Goal: Complete application form: Complete application form

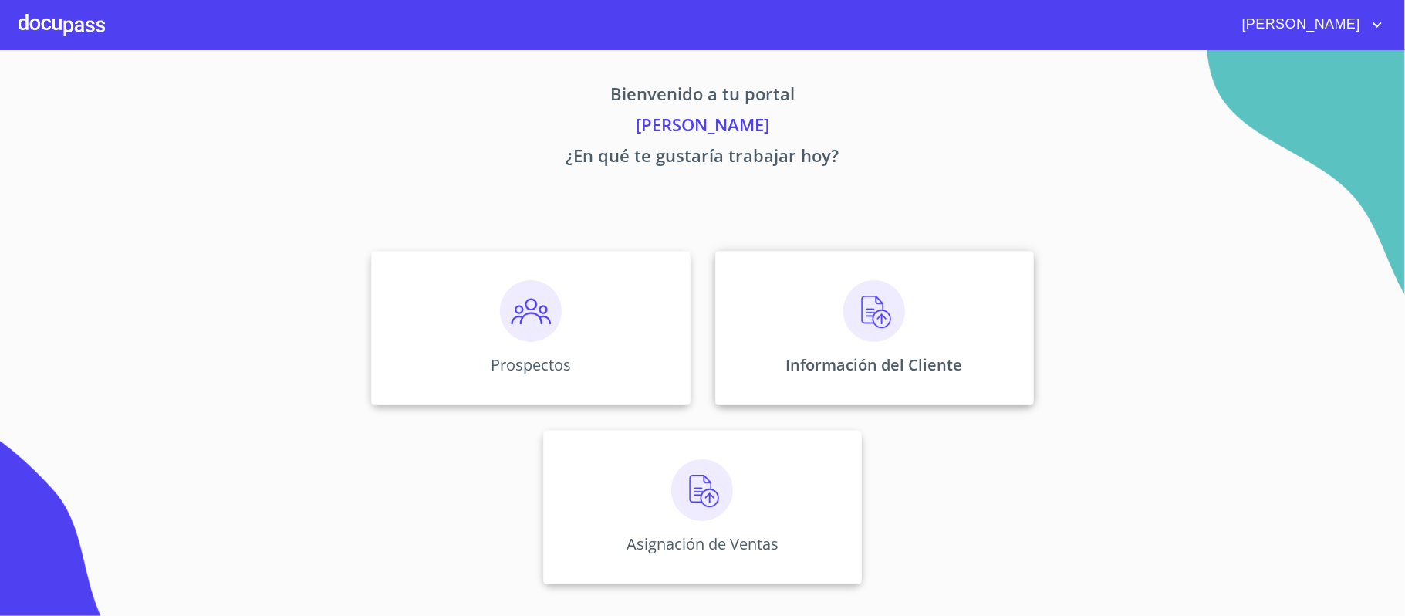
click at [881, 309] on img at bounding box center [874, 311] width 62 height 62
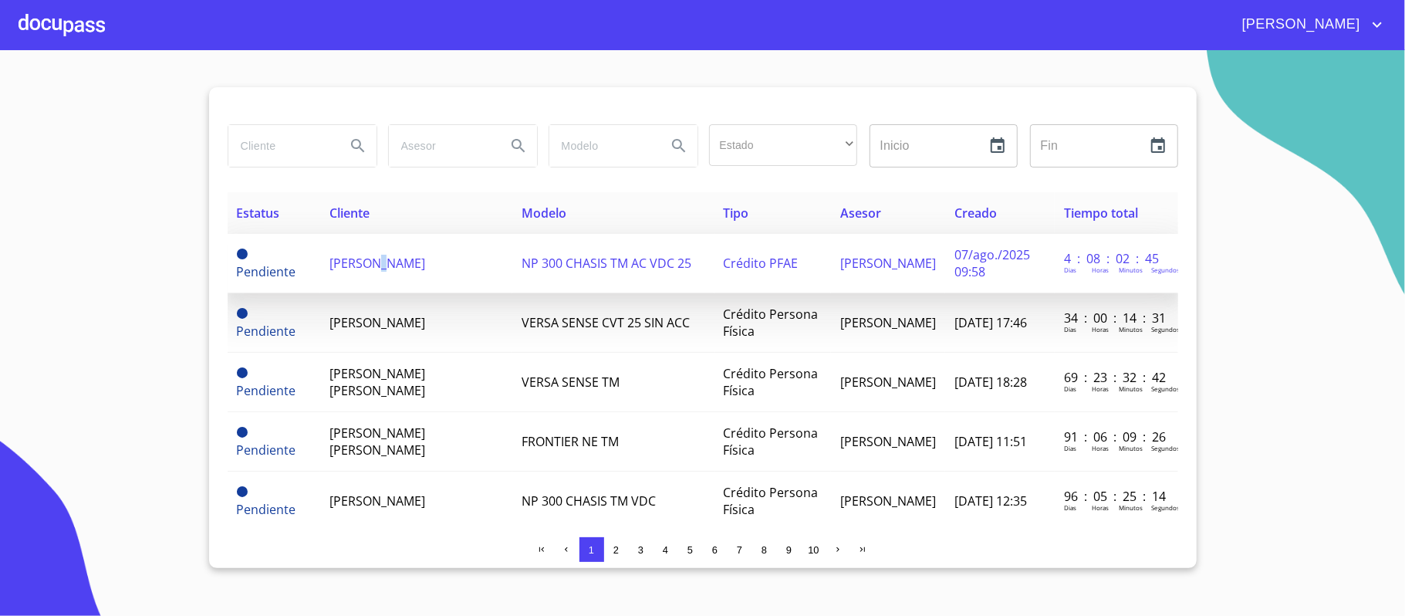
click at [386, 257] on span "[PERSON_NAME]" at bounding box center [377, 263] width 96 height 17
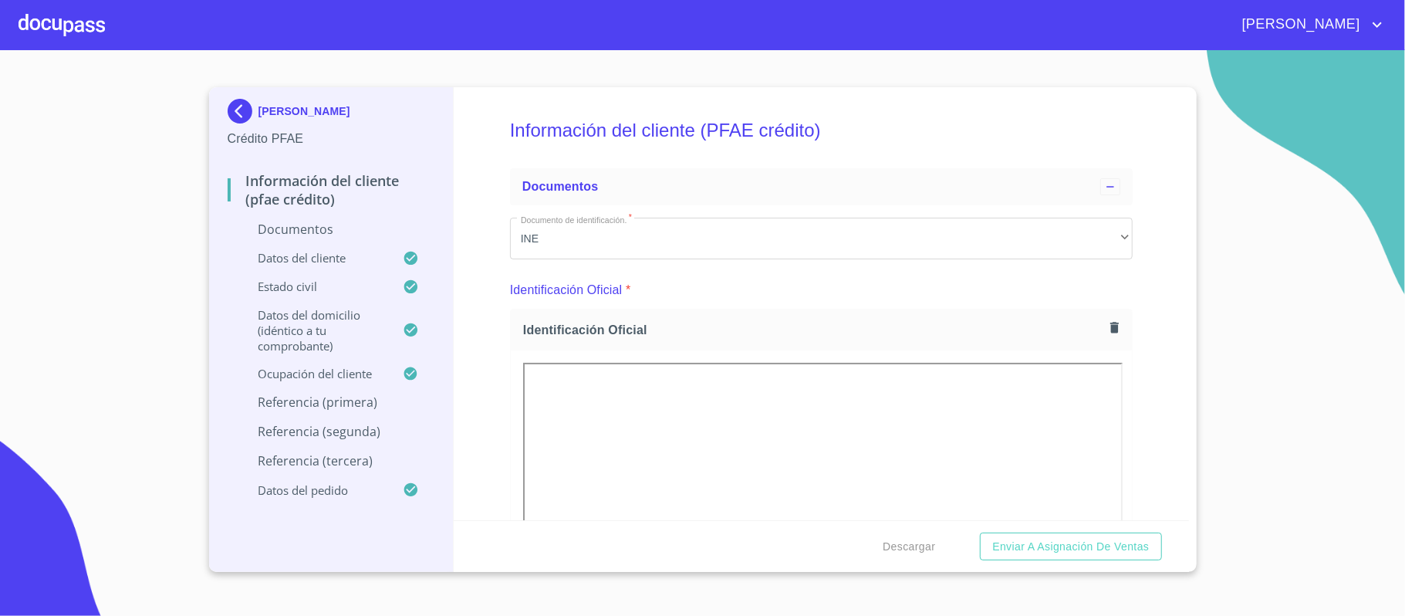
click at [1156, 251] on div "Información del cliente (PFAE crédito) Documentos Documento de identificación. …" at bounding box center [821, 303] width 735 height 433
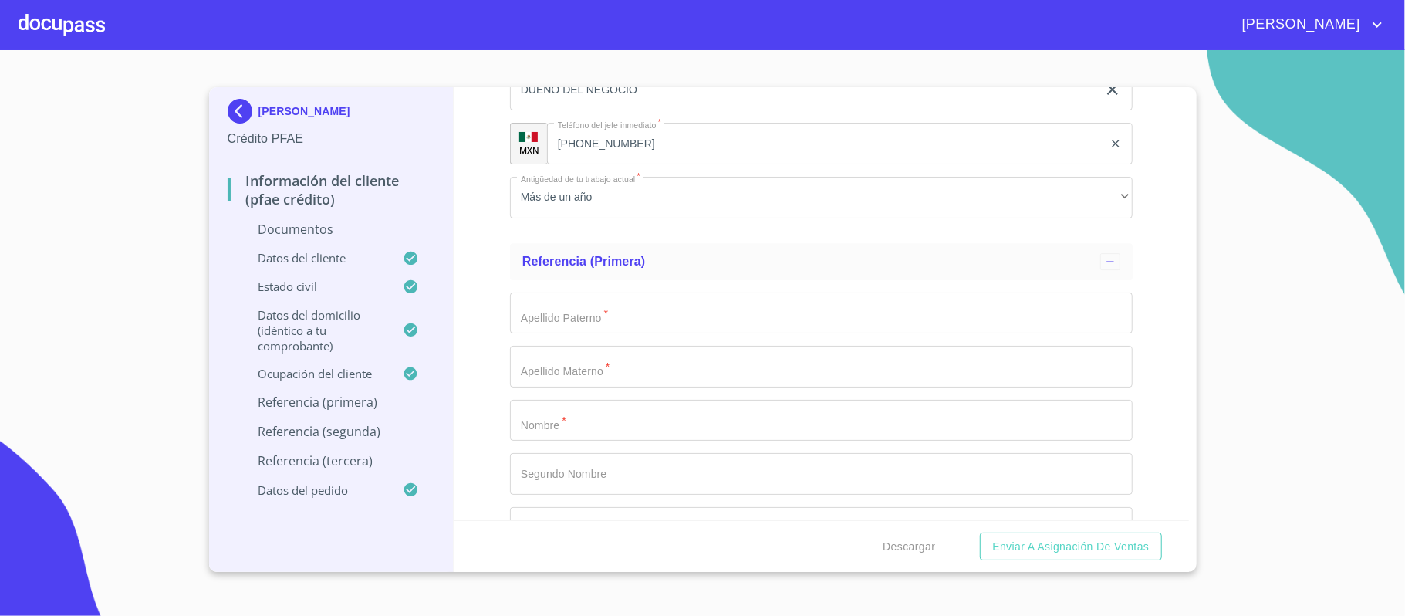
scroll to position [7715, 0]
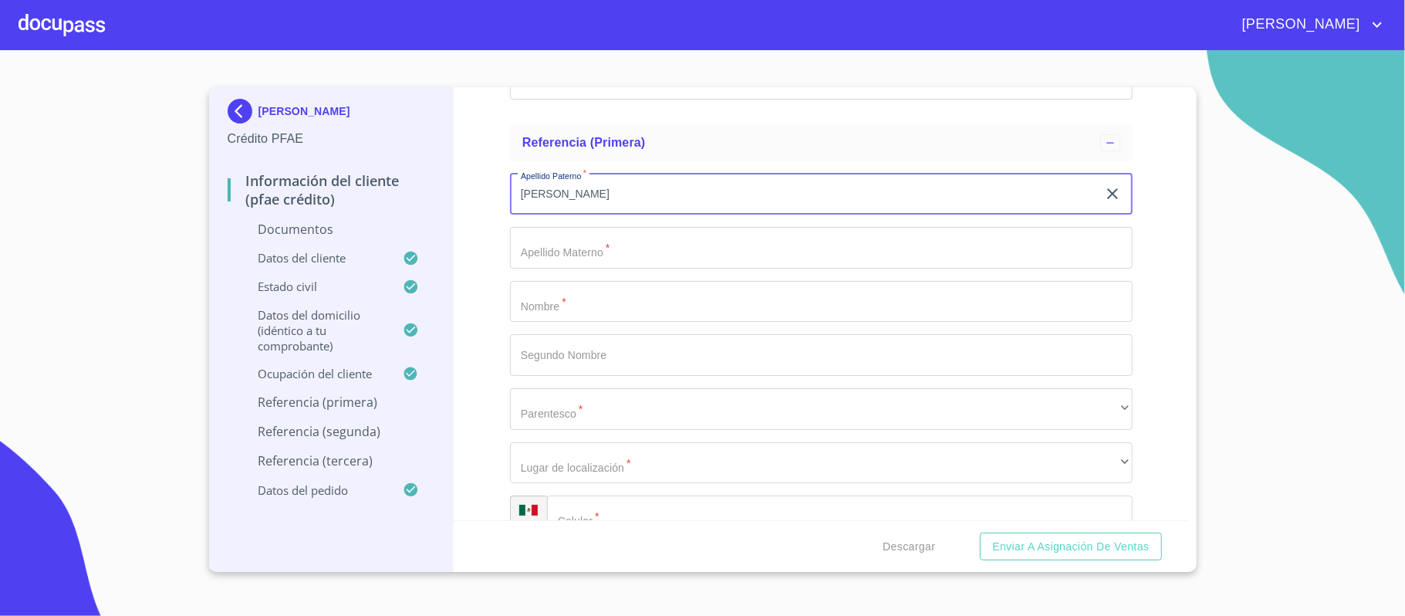
type input "[PERSON_NAME]"
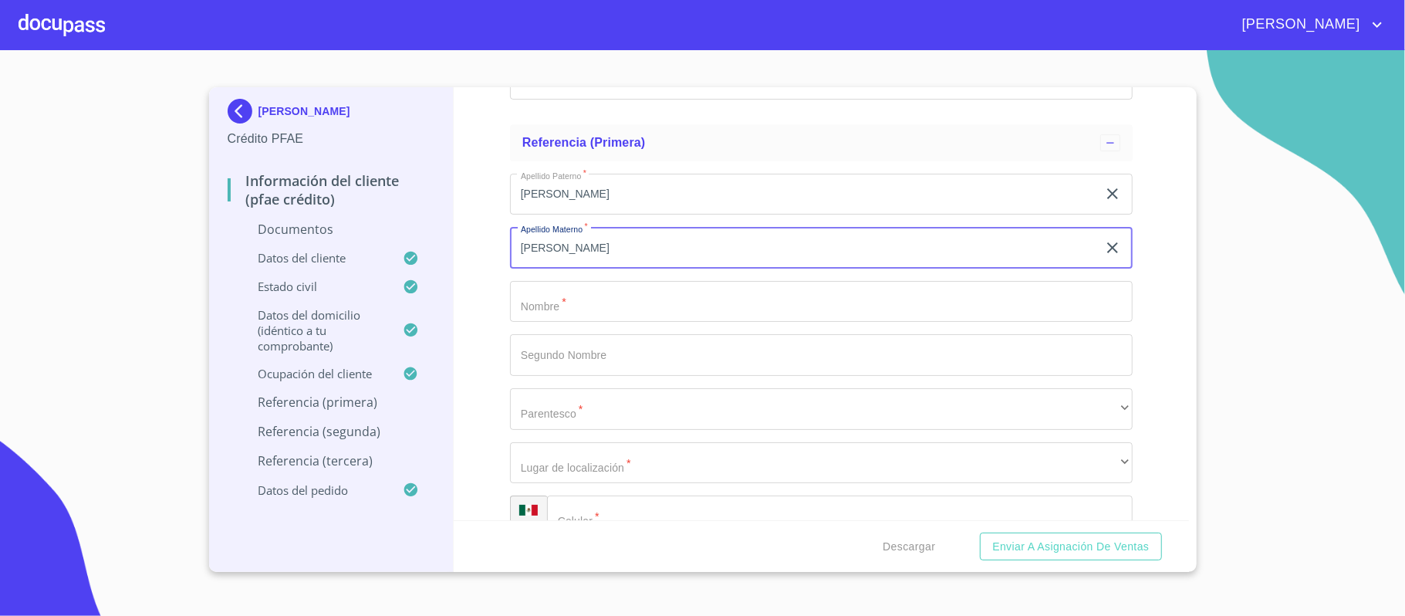
type input "[PERSON_NAME]"
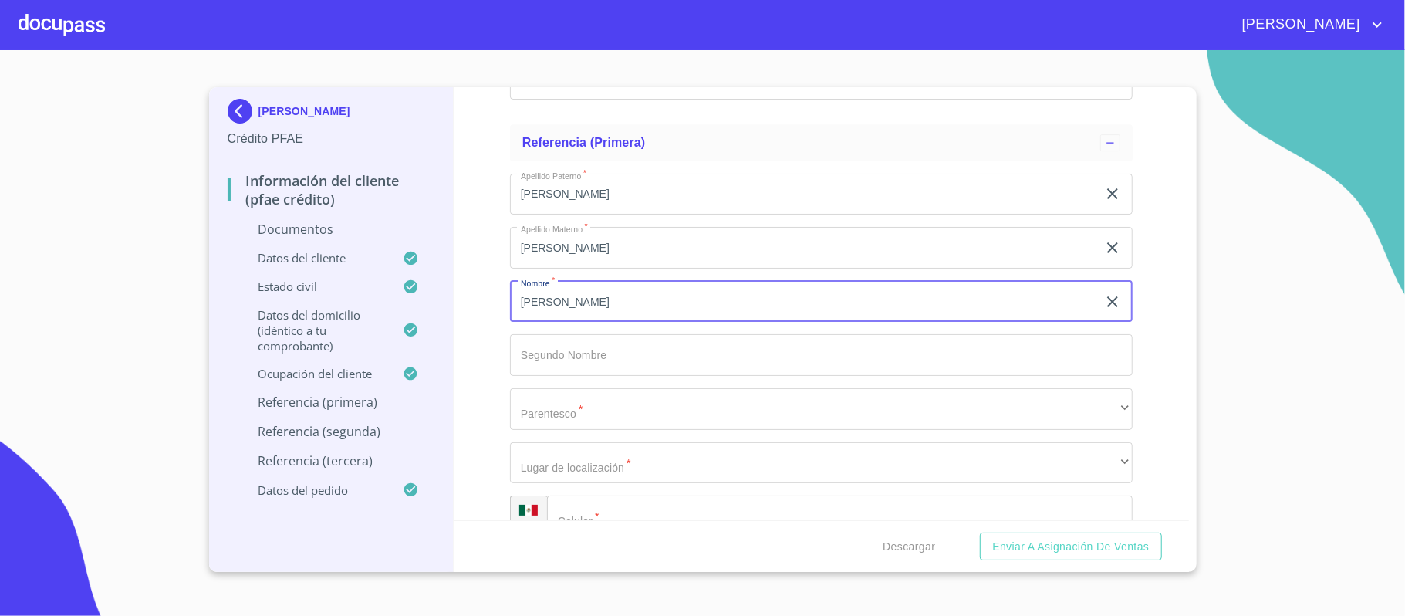
type input "[PERSON_NAME]"
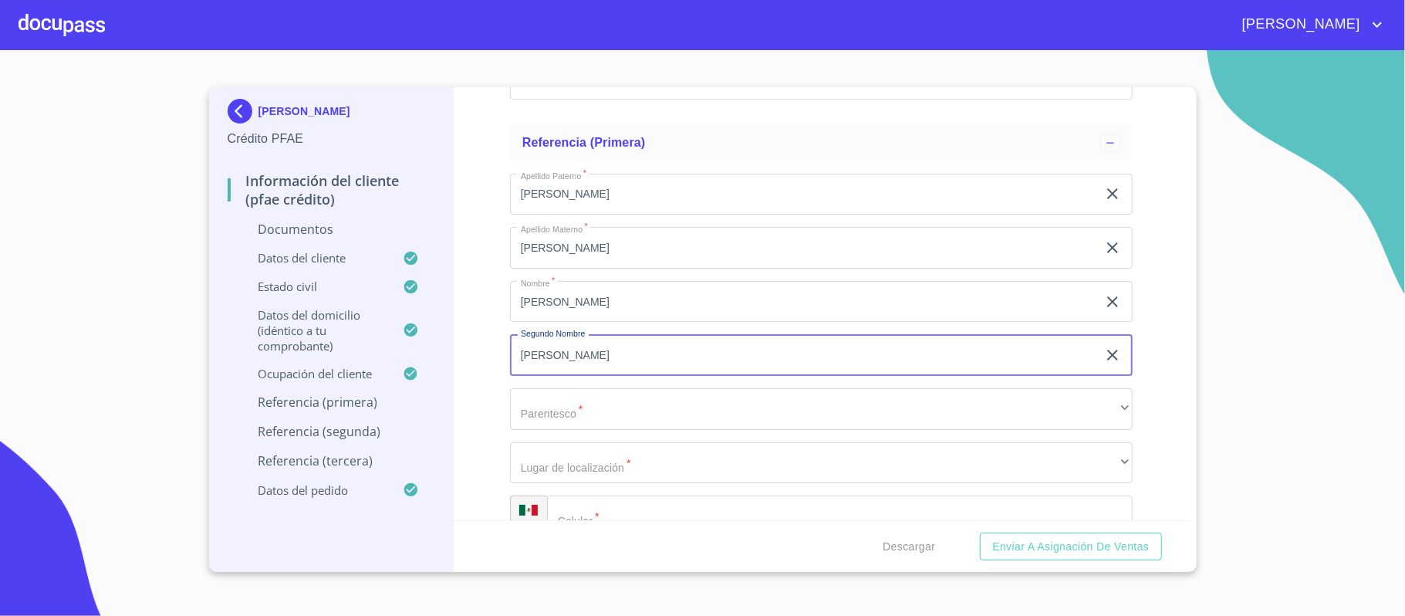
type input "[PERSON_NAME]"
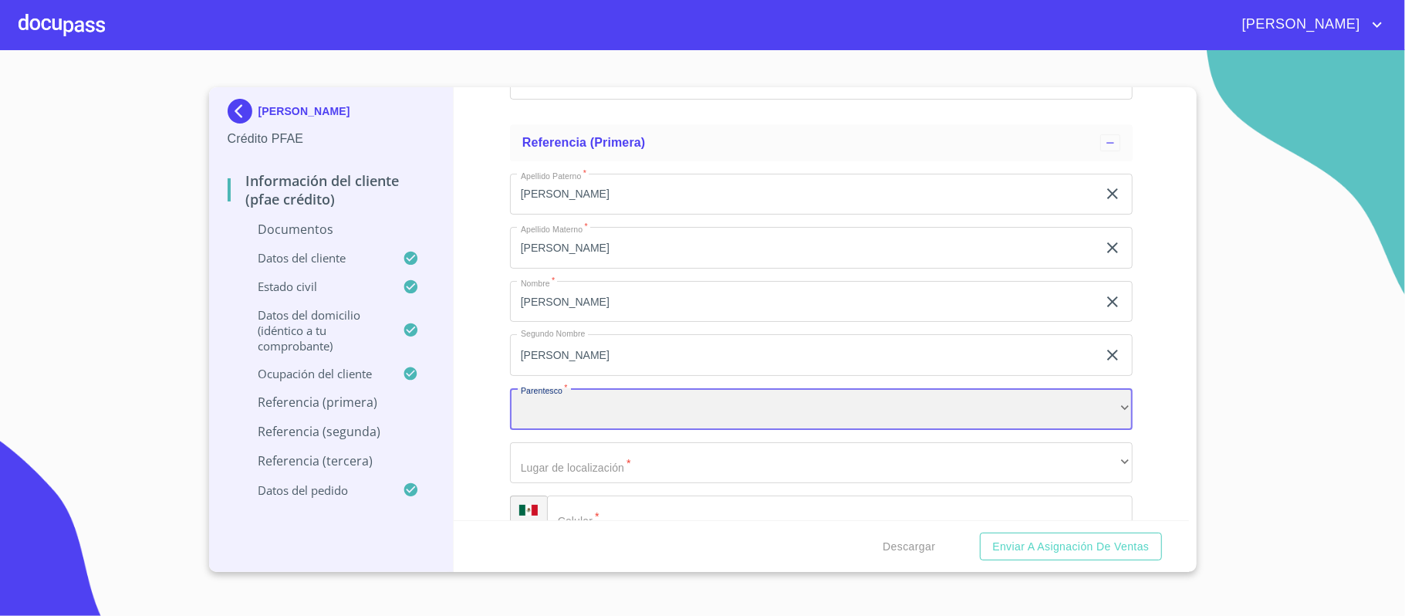
click at [640, 410] on div "​" at bounding box center [821, 409] width 623 height 42
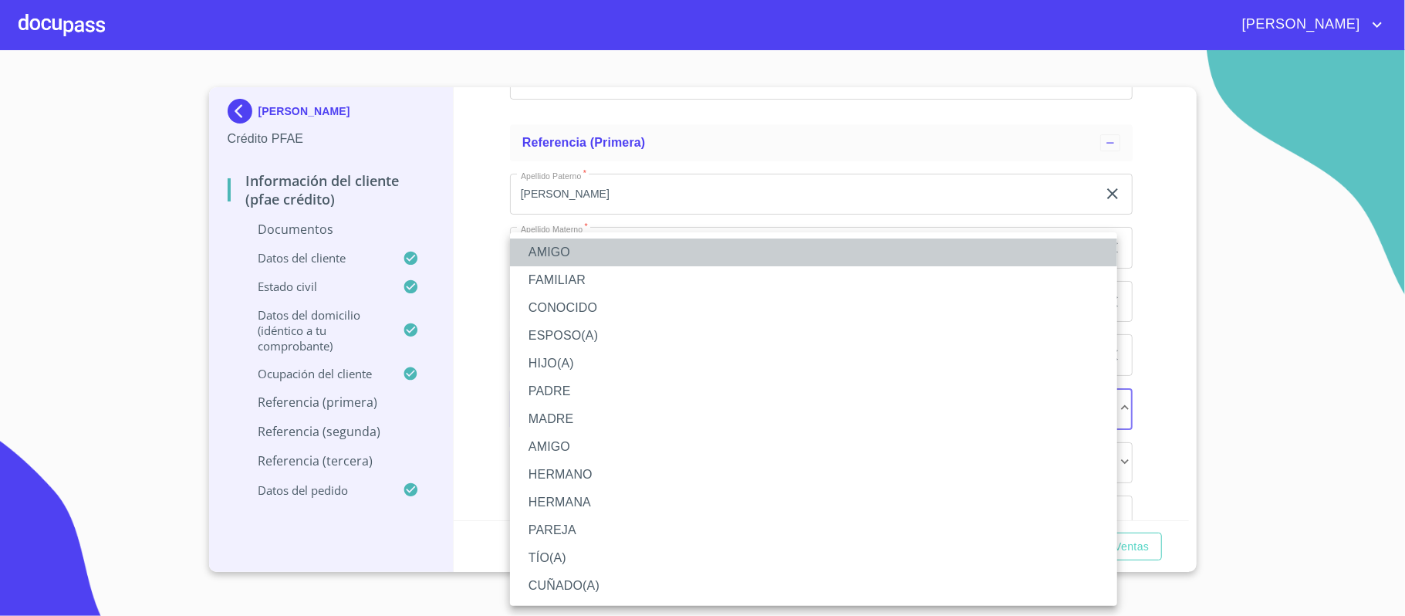
click at [548, 238] on li "AMIGO" at bounding box center [813, 252] width 607 height 28
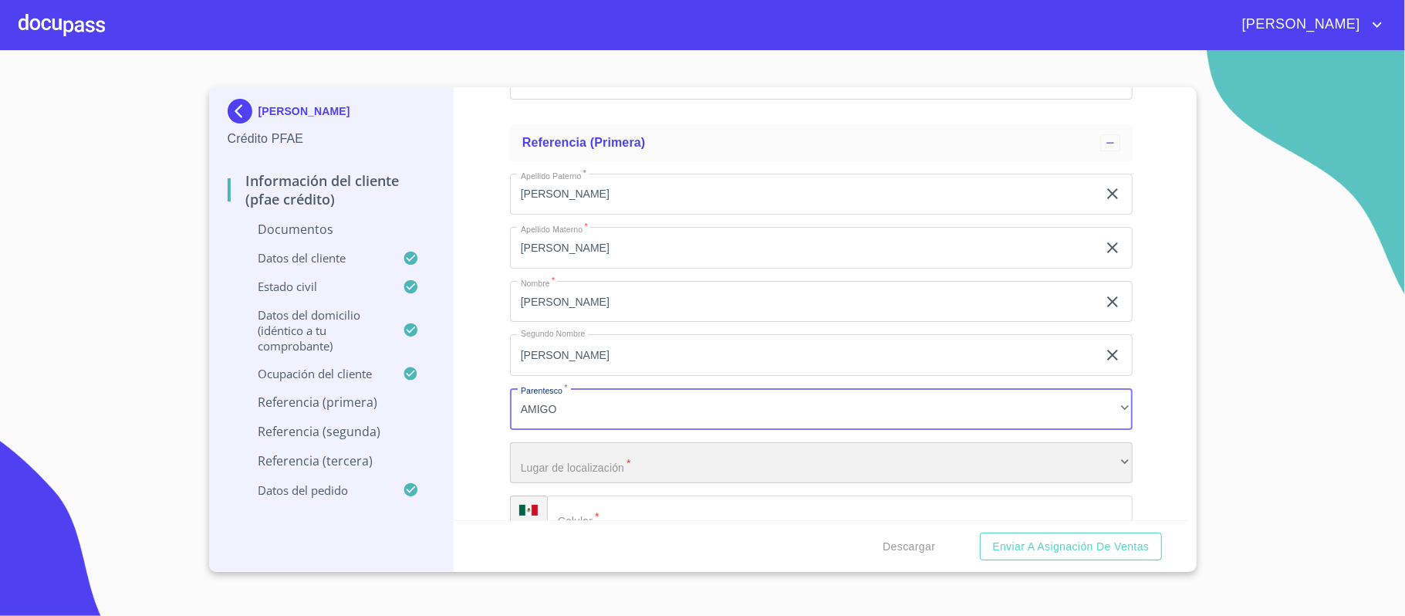
click at [582, 471] on div "​" at bounding box center [821, 463] width 623 height 42
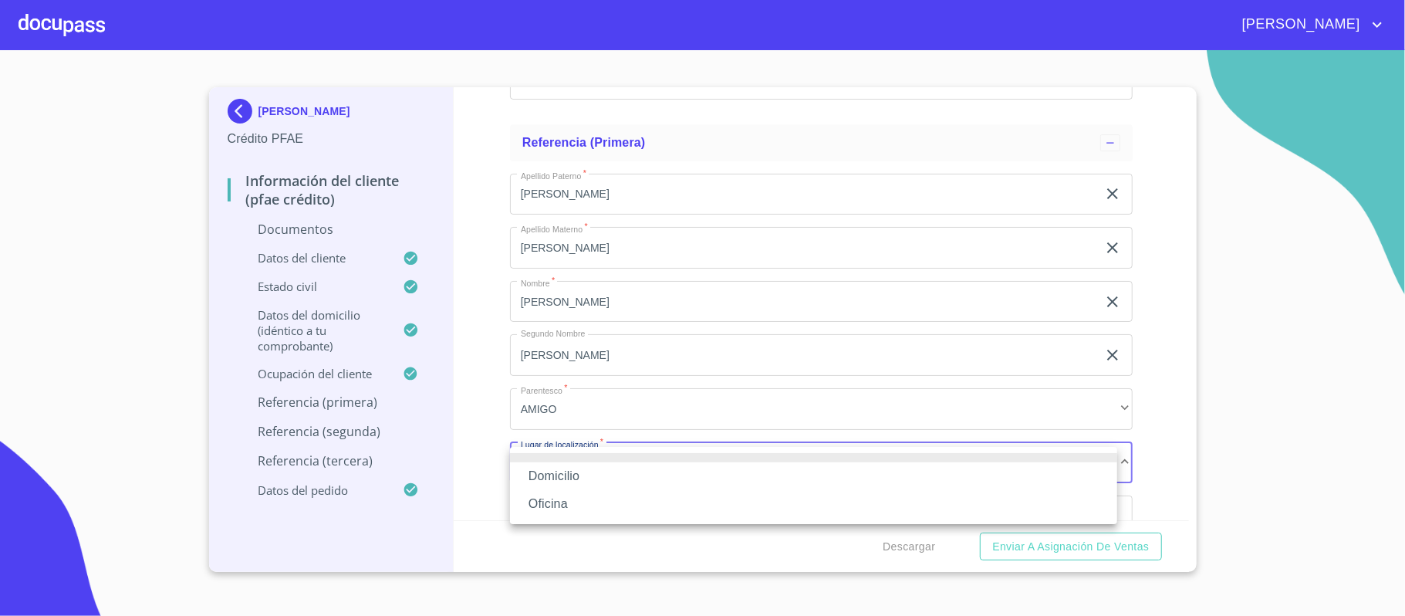
click at [546, 500] on li "Oficina" at bounding box center [813, 504] width 607 height 28
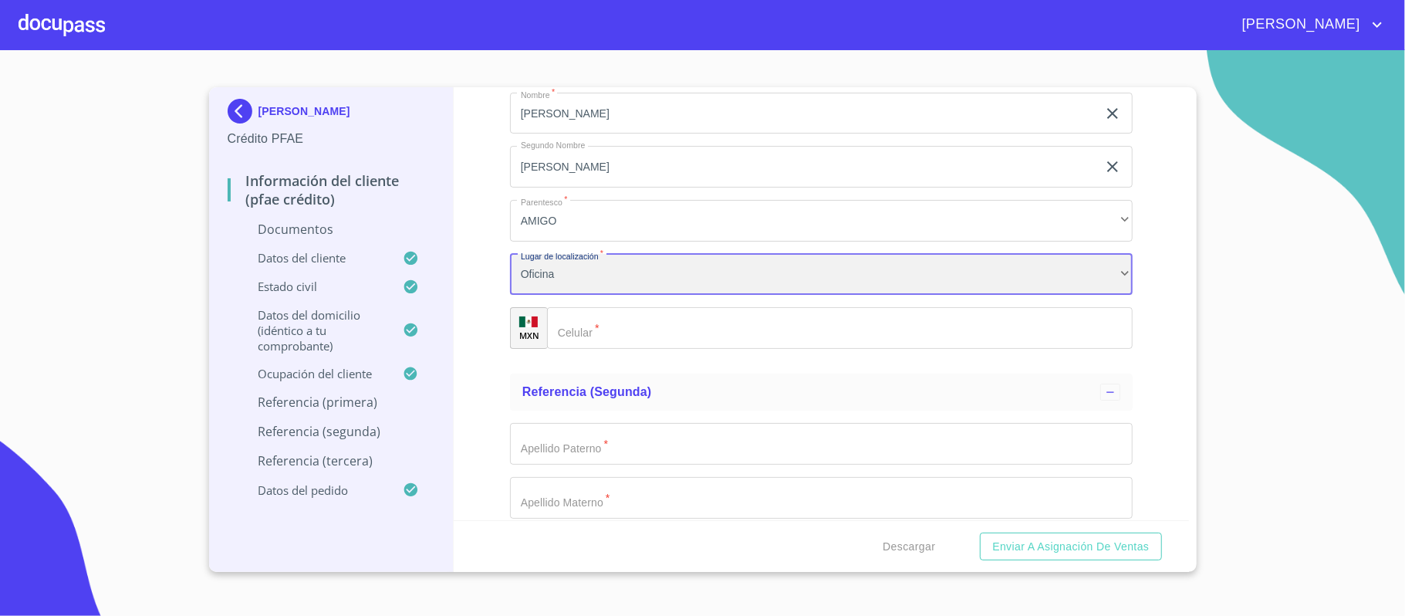
scroll to position [7920, 0]
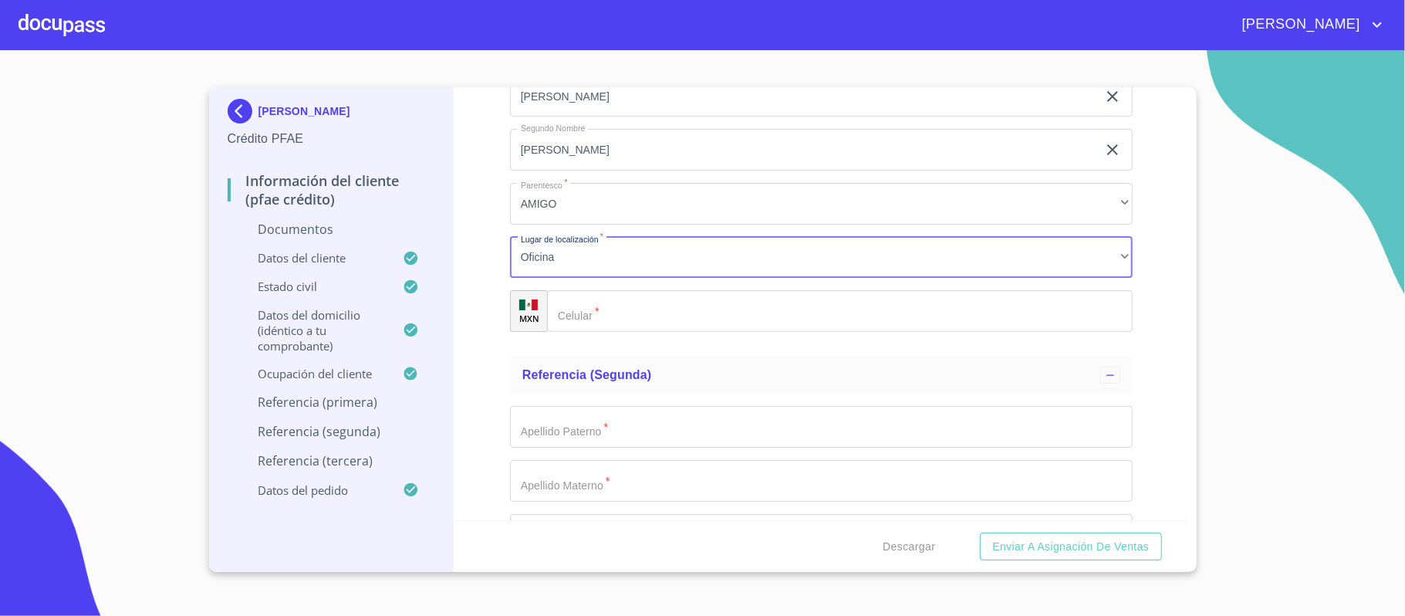
click at [633, 309] on input "Documento de identificación.   *" at bounding box center [840, 311] width 586 height 42
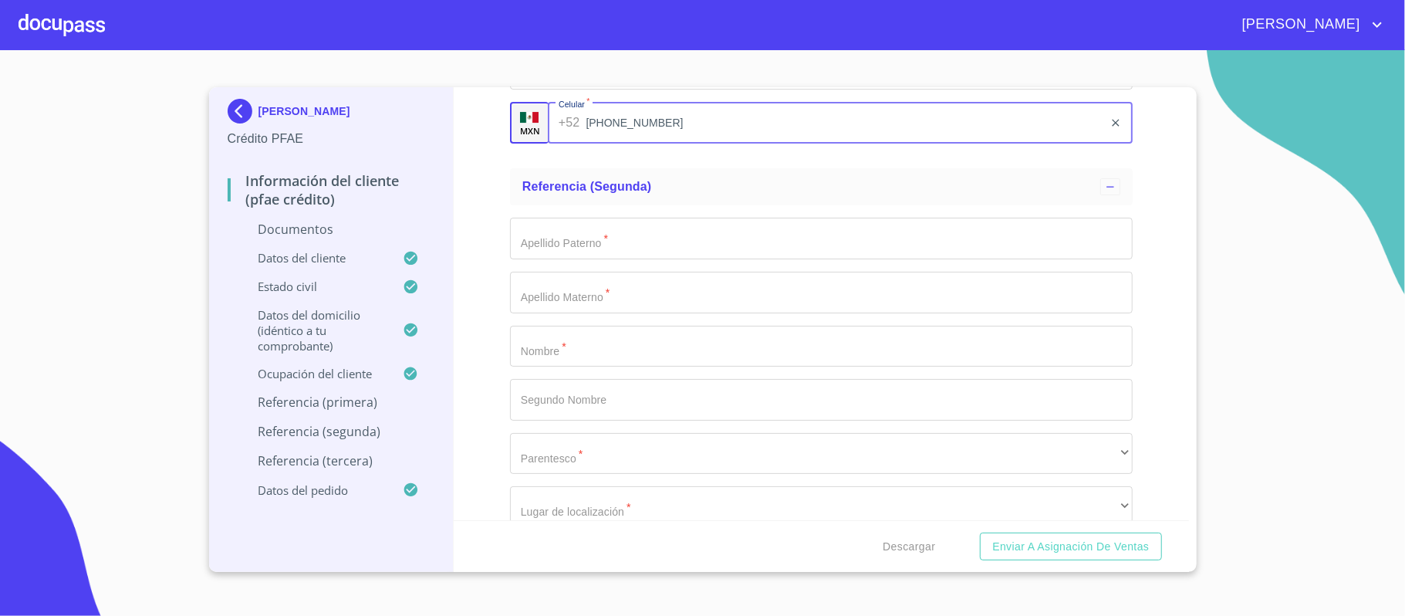
scroll to position [8126, 0]
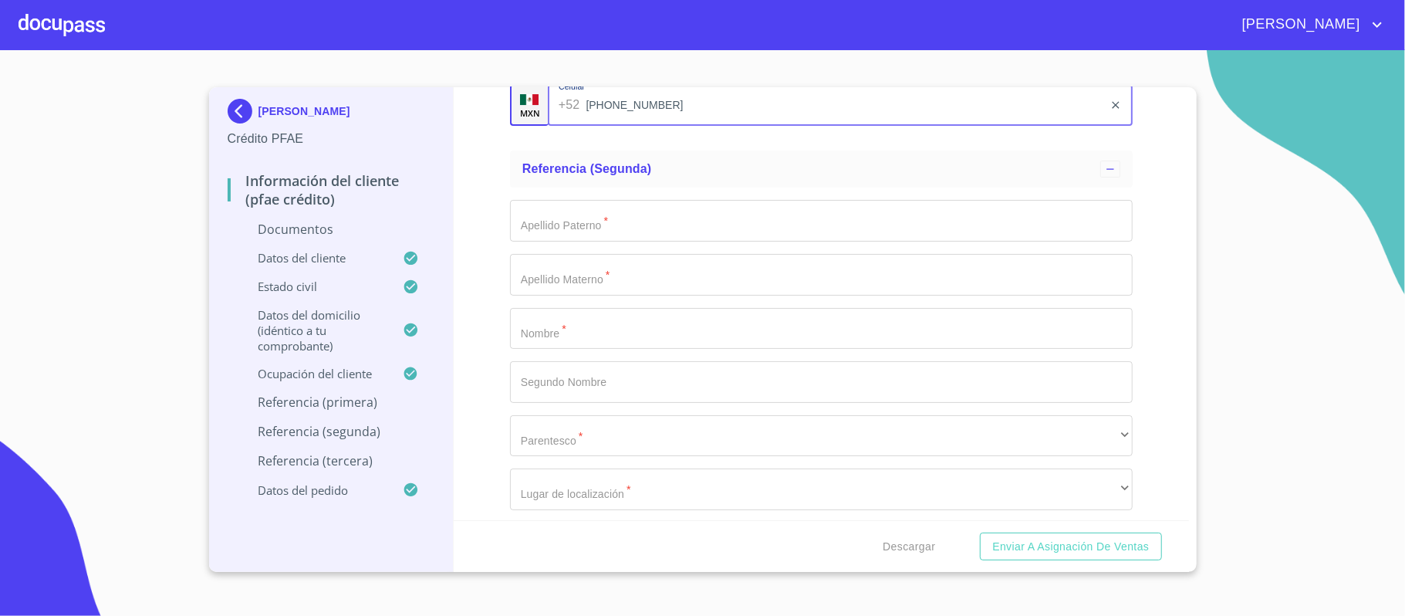
type input "[PHONE_NUMBER]"
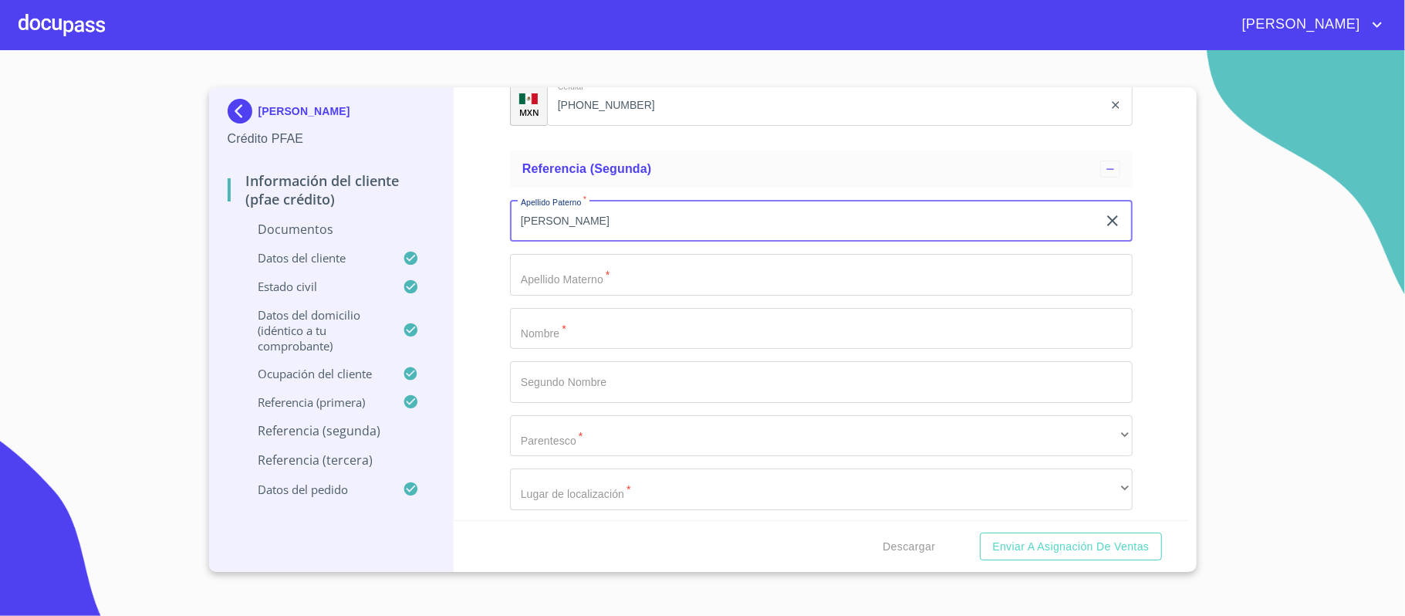
type input "[PERSON_NAME]"
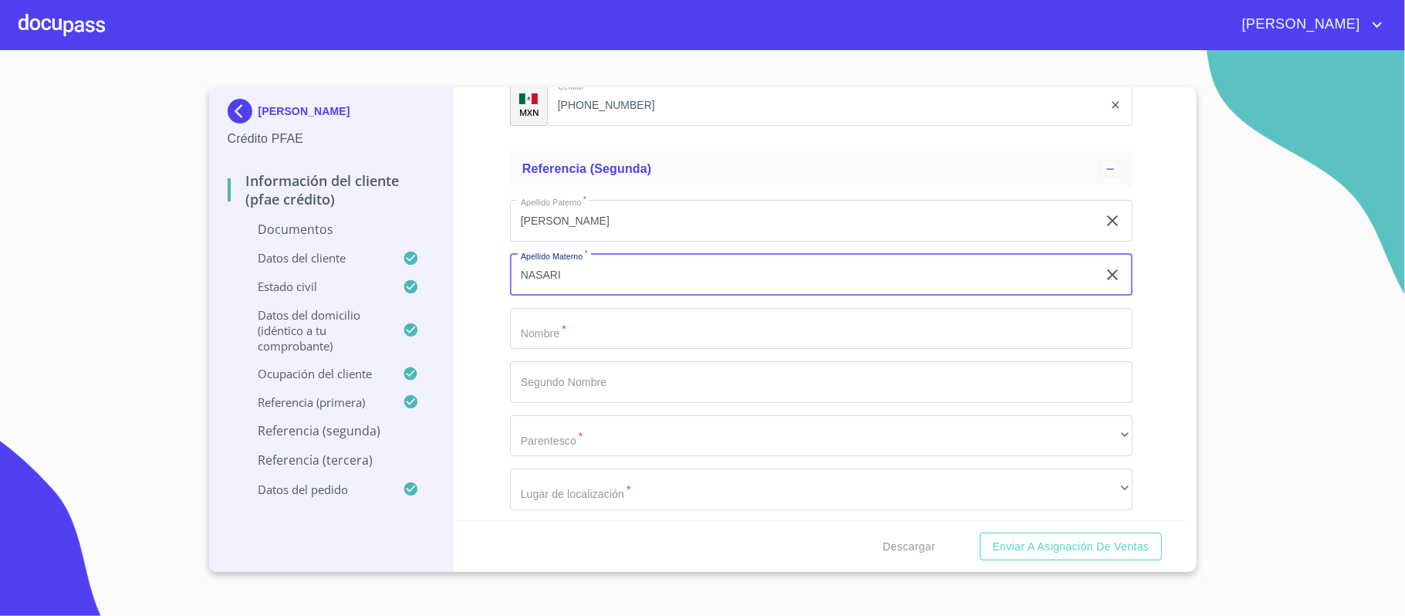
type input "NASARI"
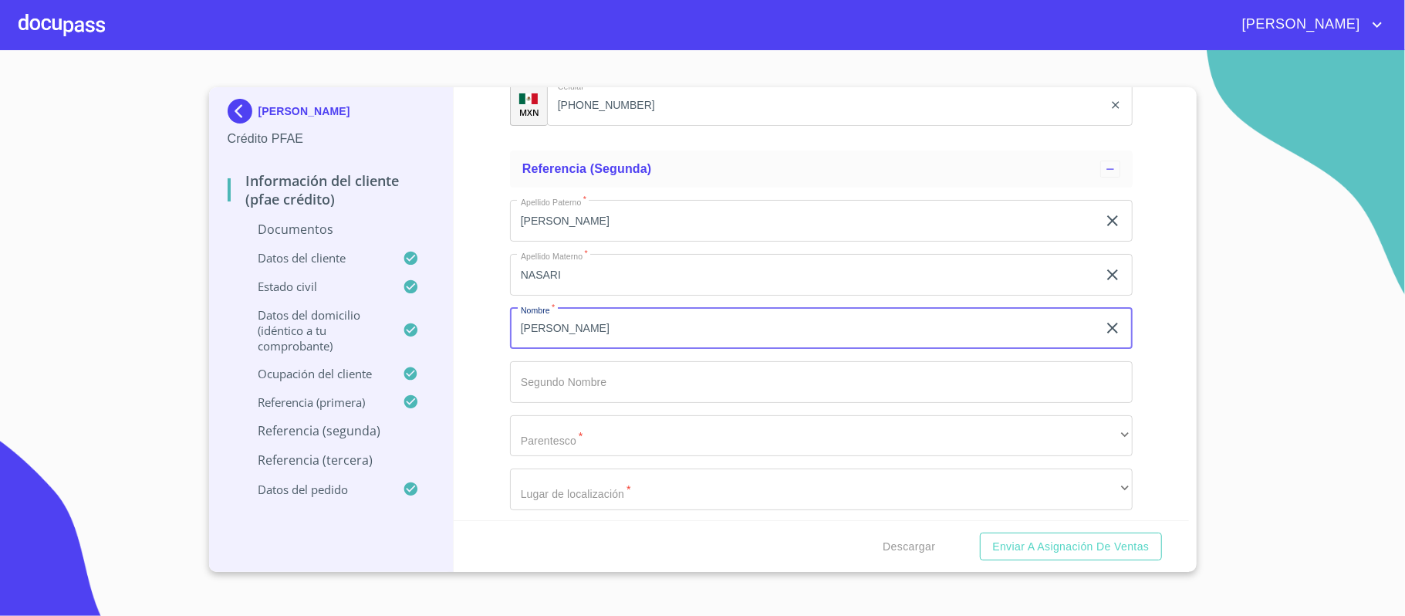
type input "[PERSON_NAME]"
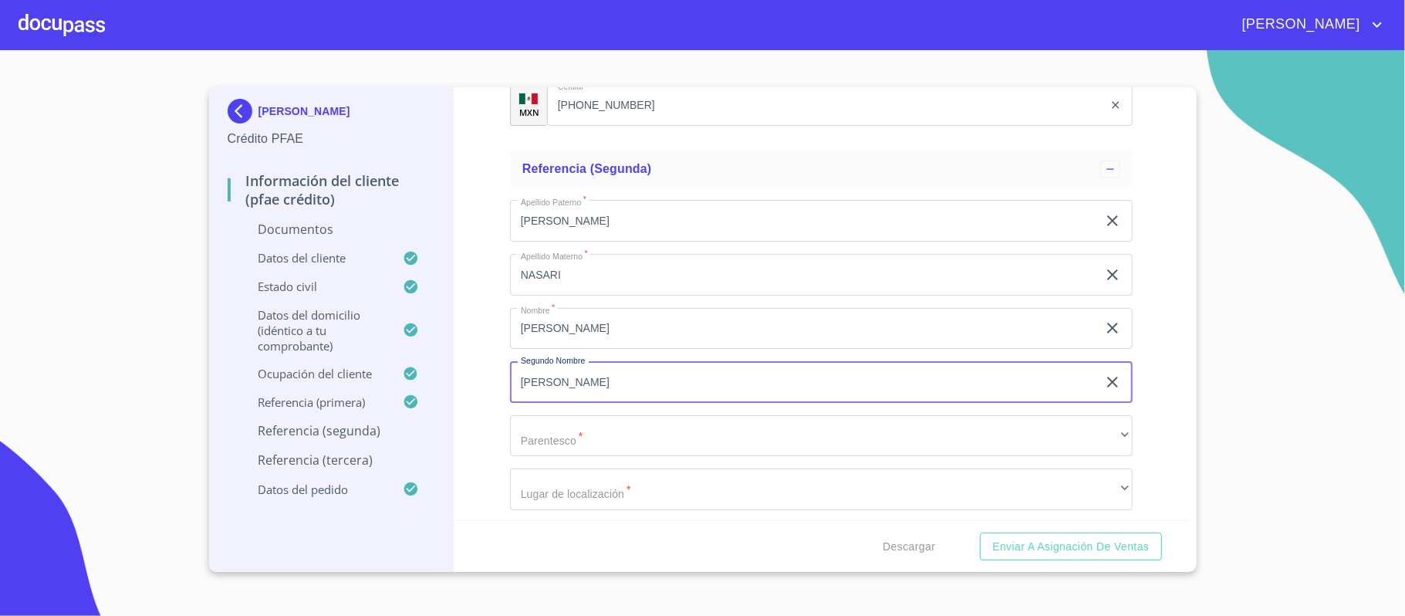
type input "[PERSON_NAME]"
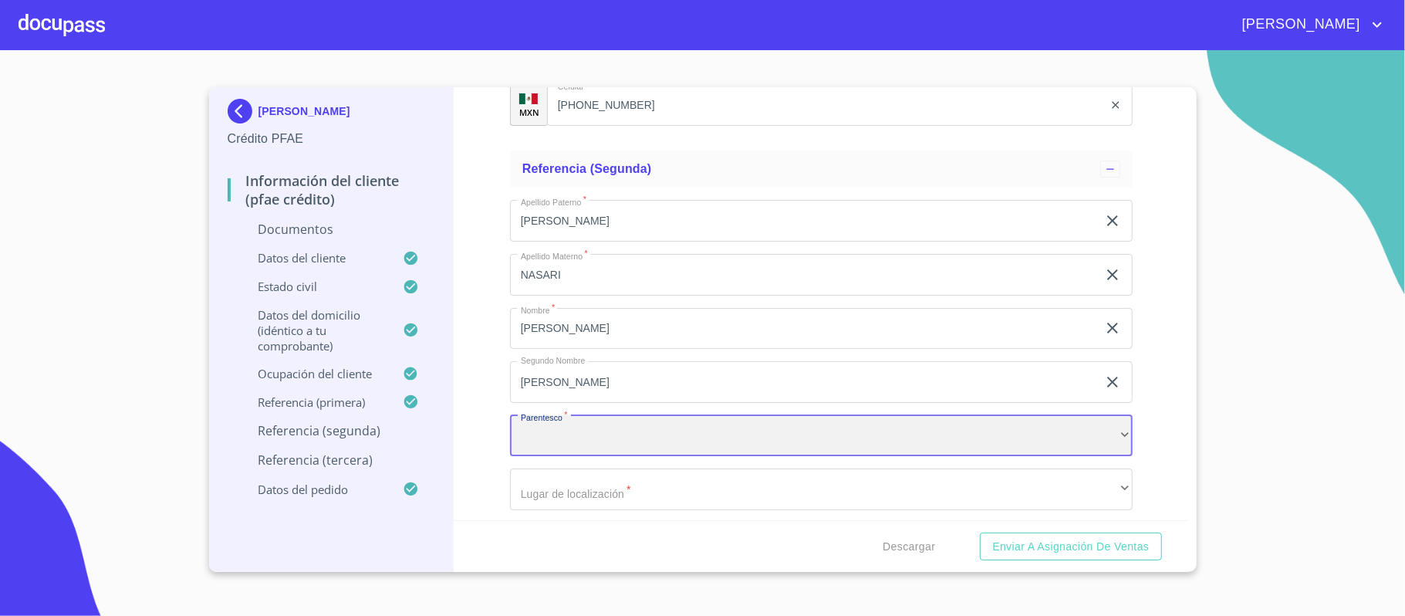
click at [603, 444] on div "​" at bounding box center [821, 436] width 623 height 42
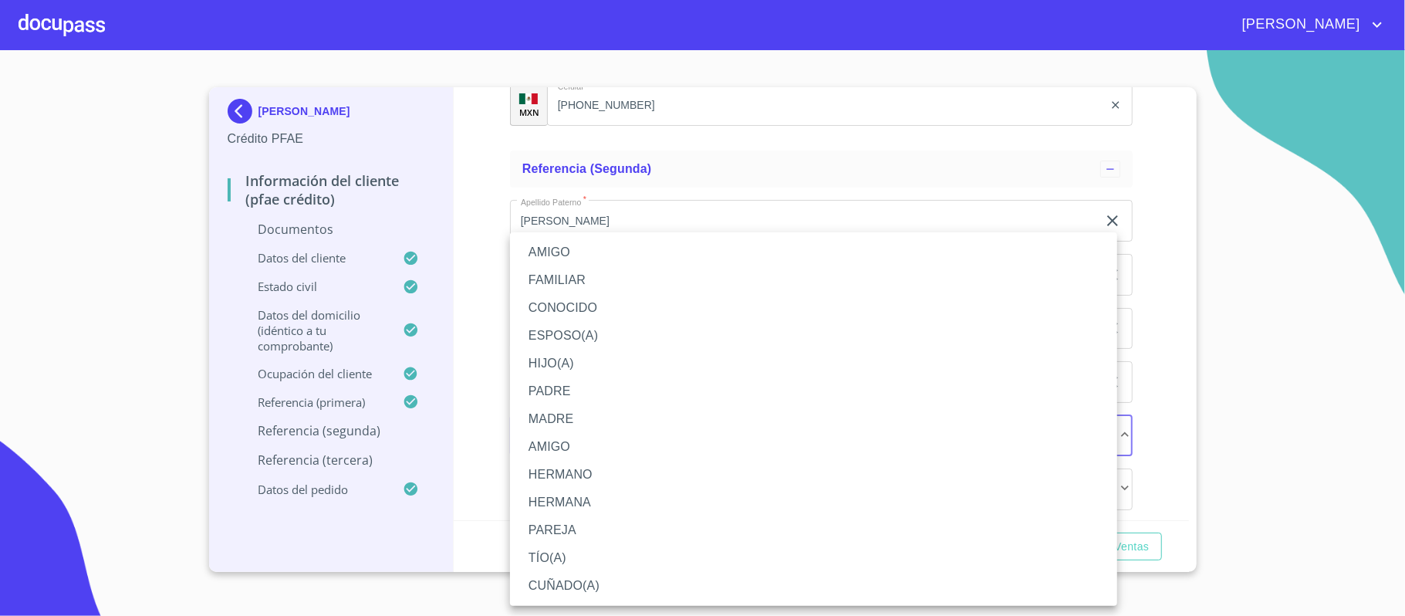
click at [572, 255] on li "AMIGO" at bounding box center [813, 252] width 607 height 28
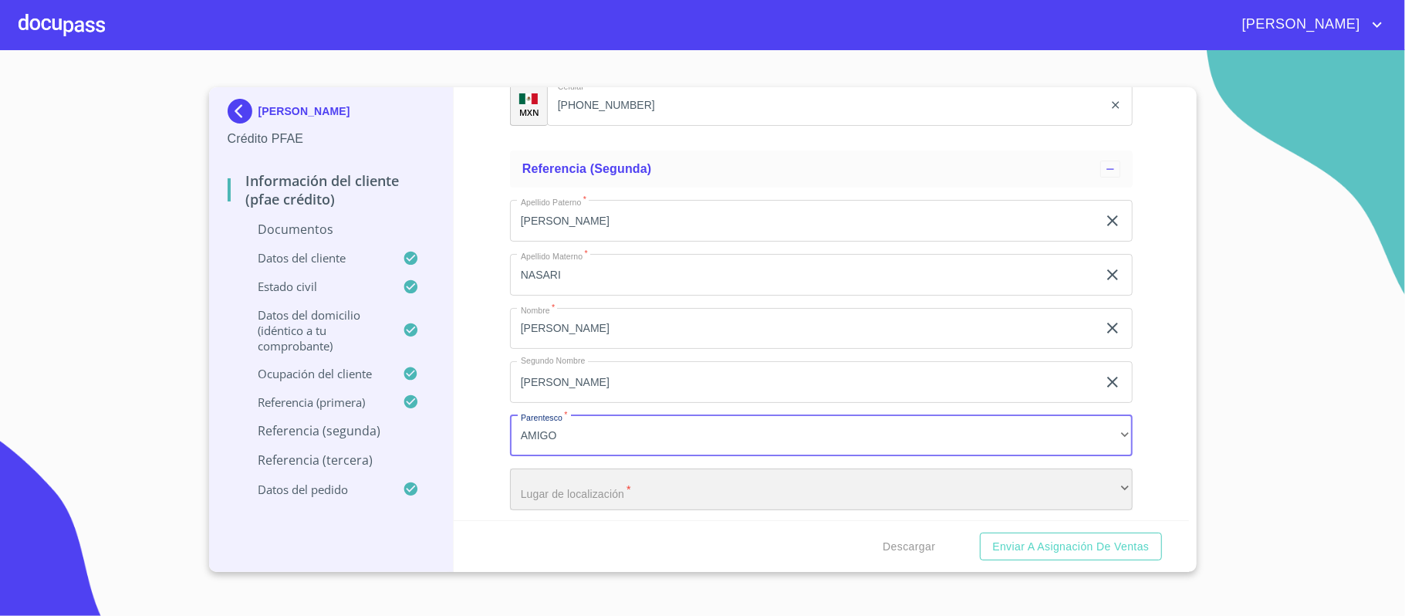
click at [584, 501] on div "​" at bounding box center [821, 489] width 623 height 42
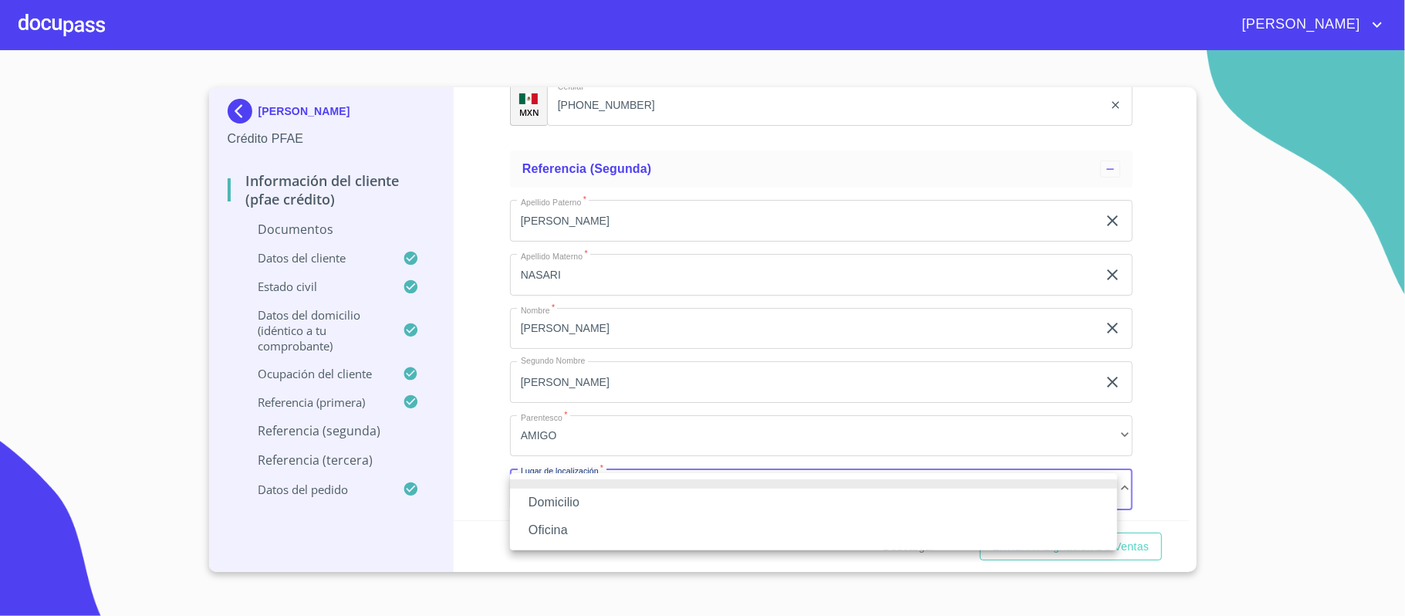
click at [545, 529] on li "Oficina" at bounding box center [813, 530] width 607 height 28
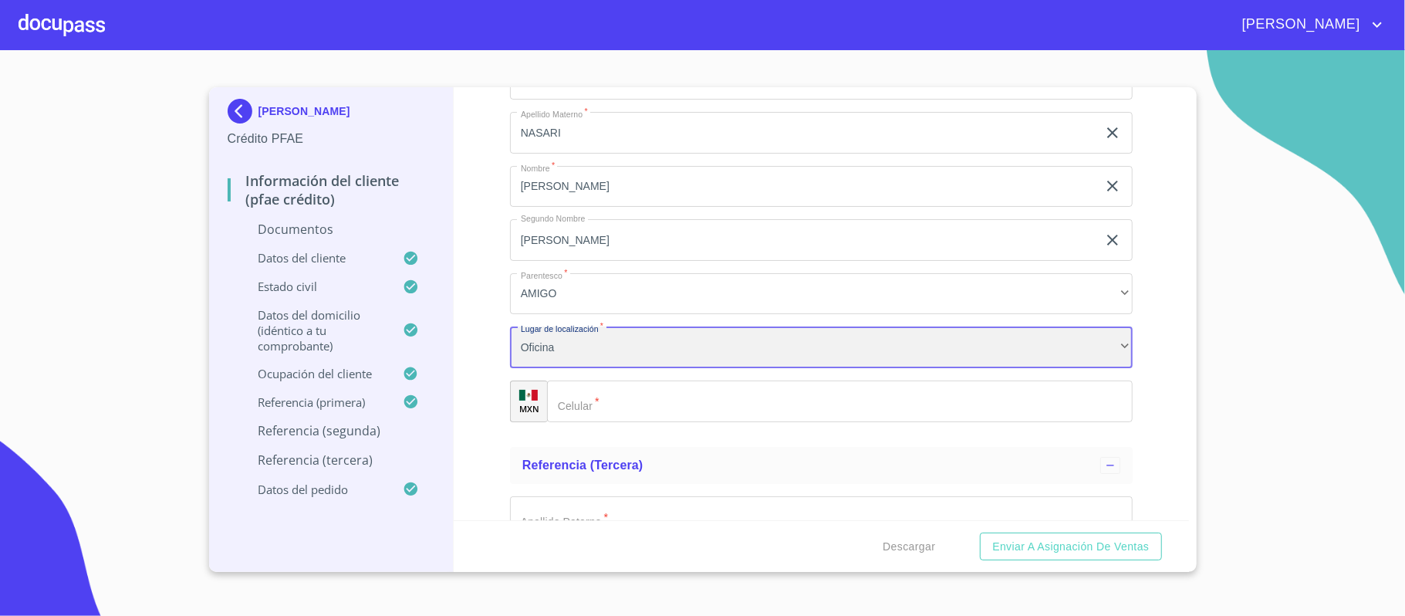
scroll to position [8435, 0]
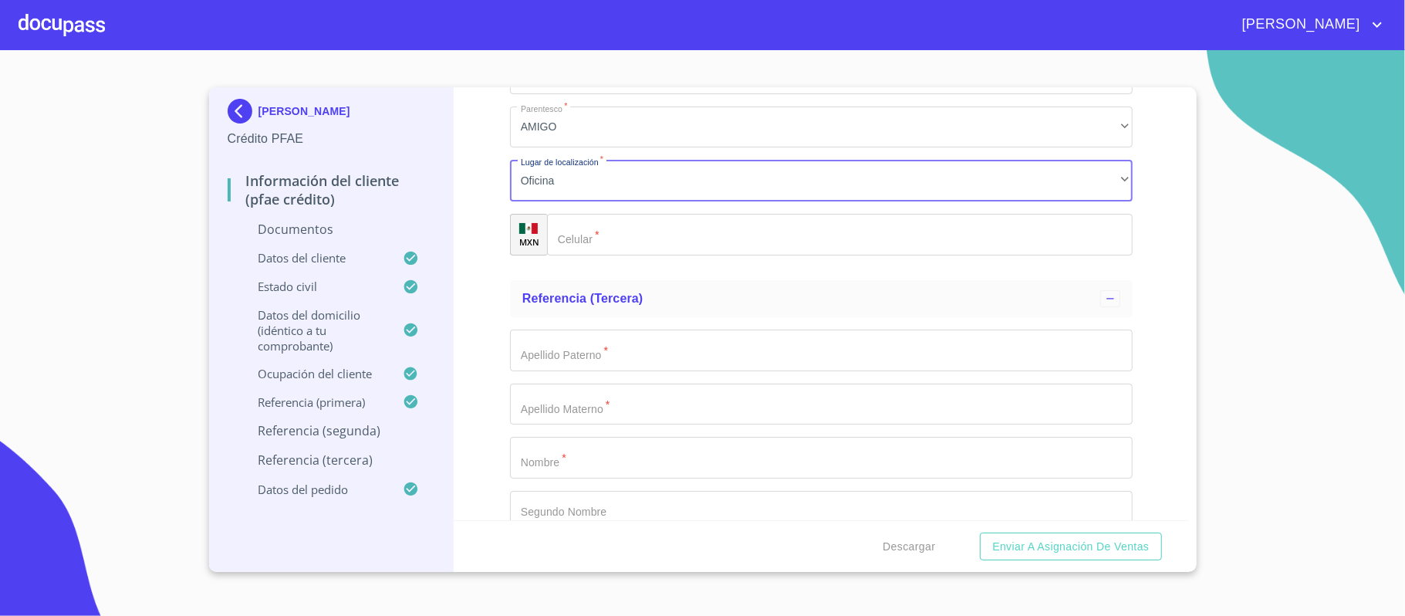
click at [620, 251] on input "Documento de identificación.   *" at bounding box center [840, 235] width 586 height 42
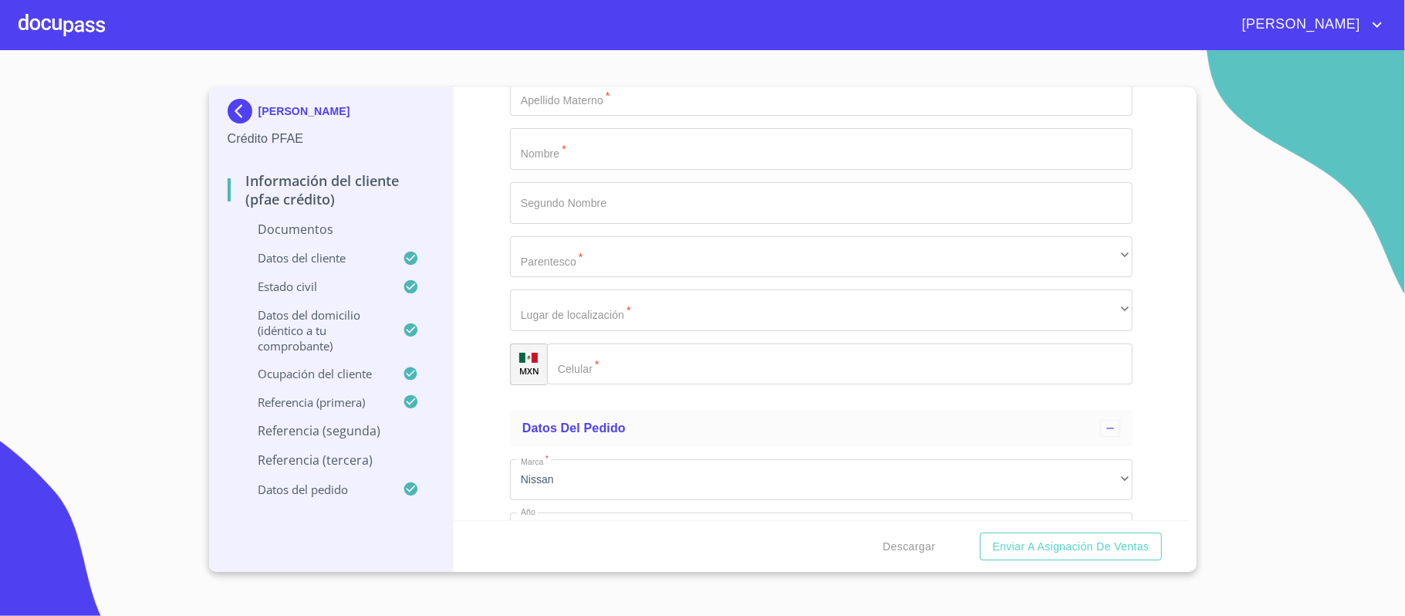
scroll to position [8641, 0]
type input "[PHONE_NUMBER]"
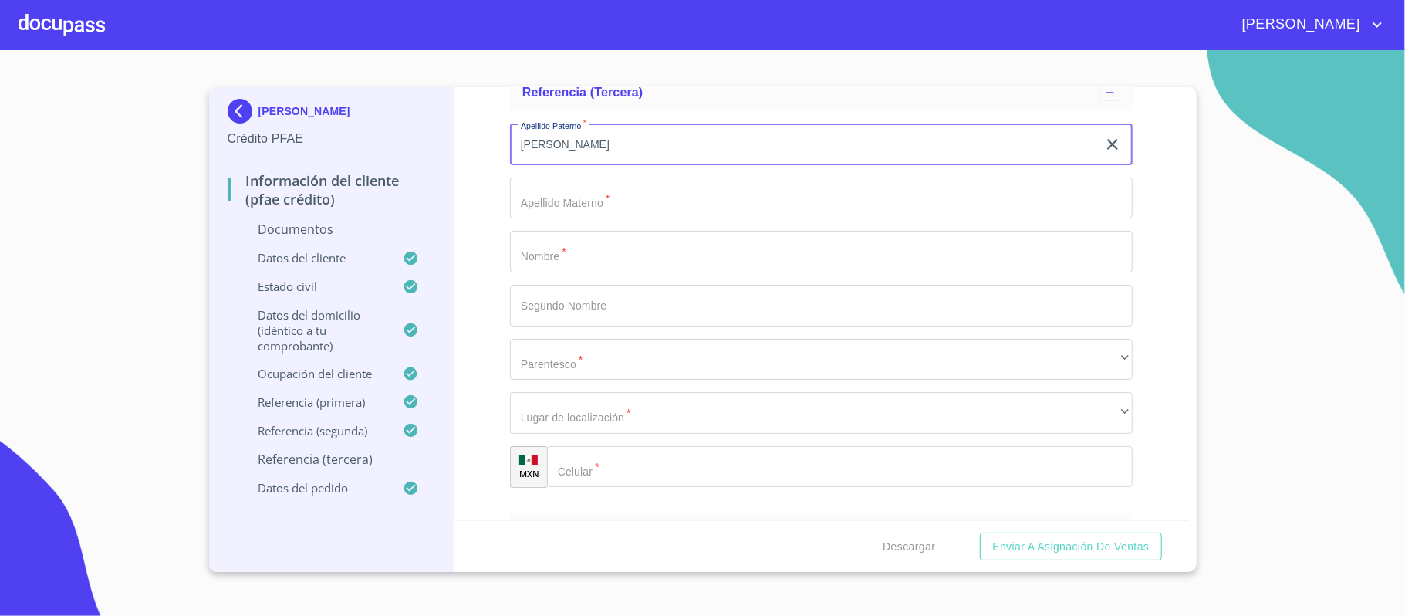
type input "[PERSON_NAME]"
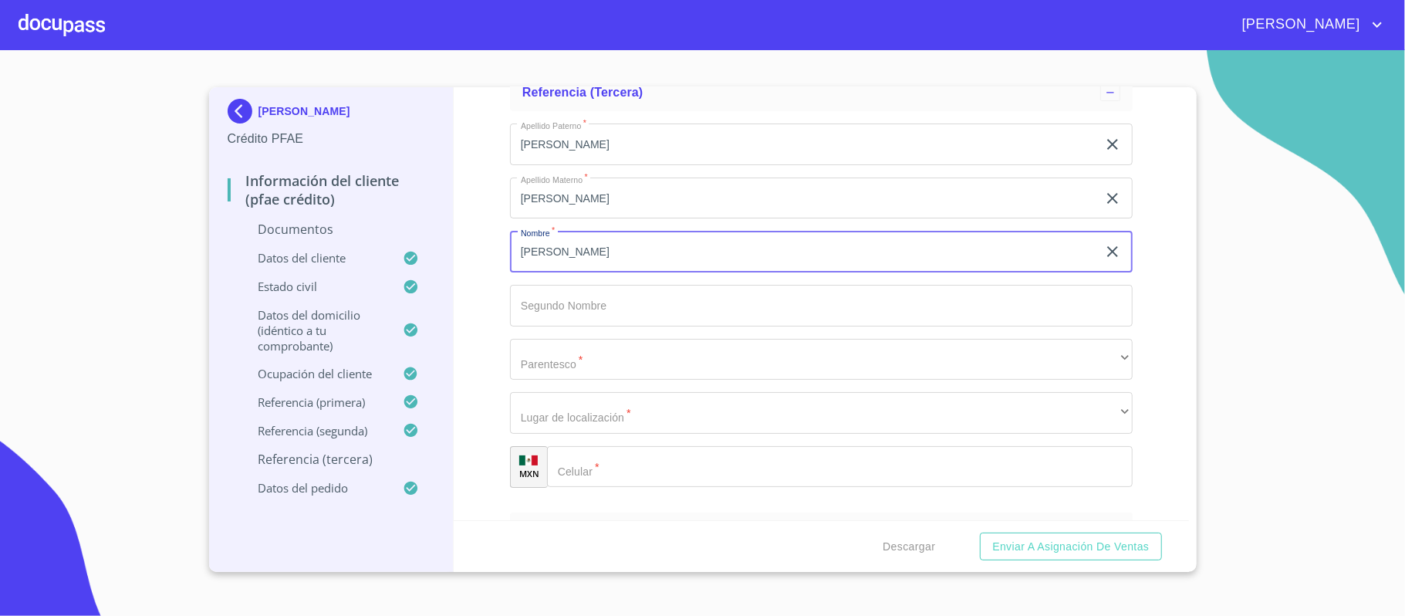
type input "[PERSON_NAME]"
type input "DE [DEMOGRAPHIC_DATA]"
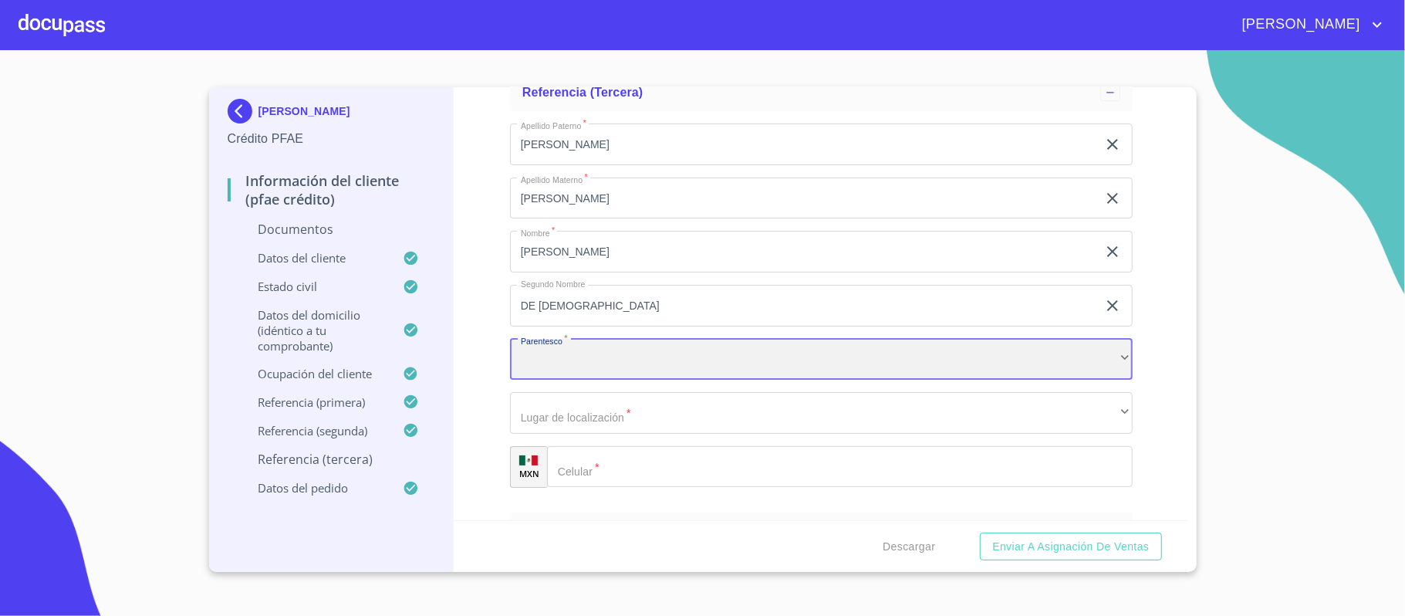
click at [574, 375] on div "​" at bounding box center [821, 360] width 623 height 42
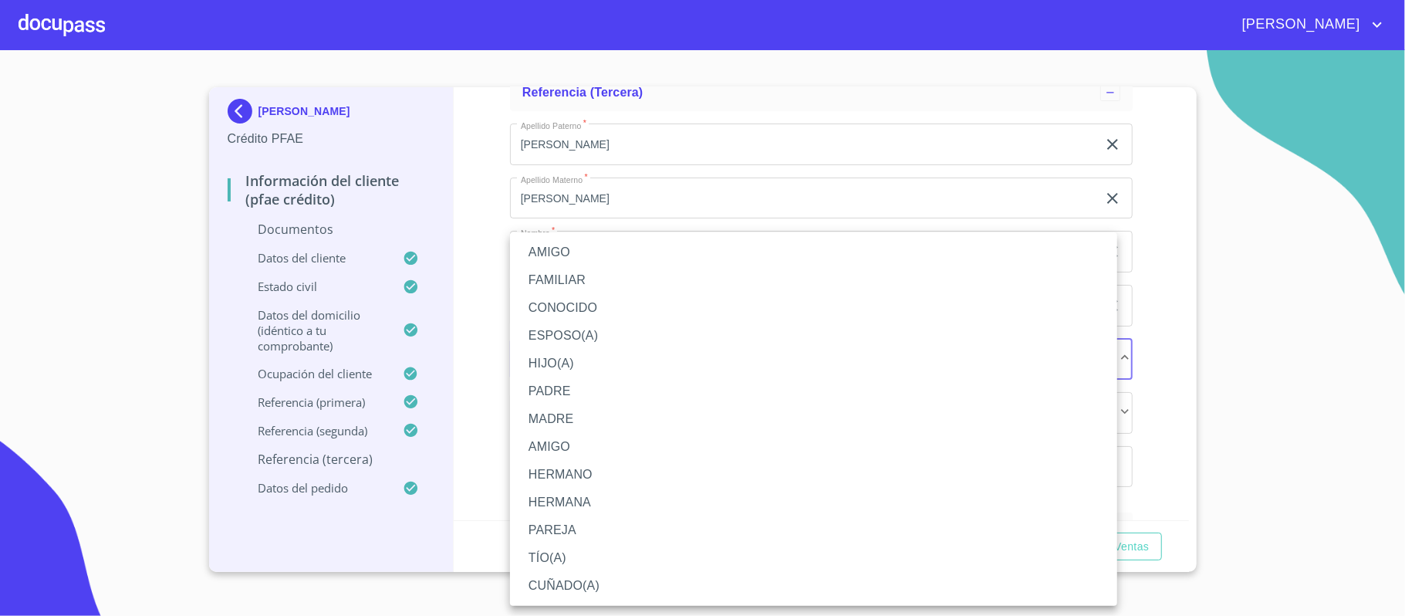
click at [571, 242] on li "AMIGO" at bounding box center [813, 252] width 607 height 28
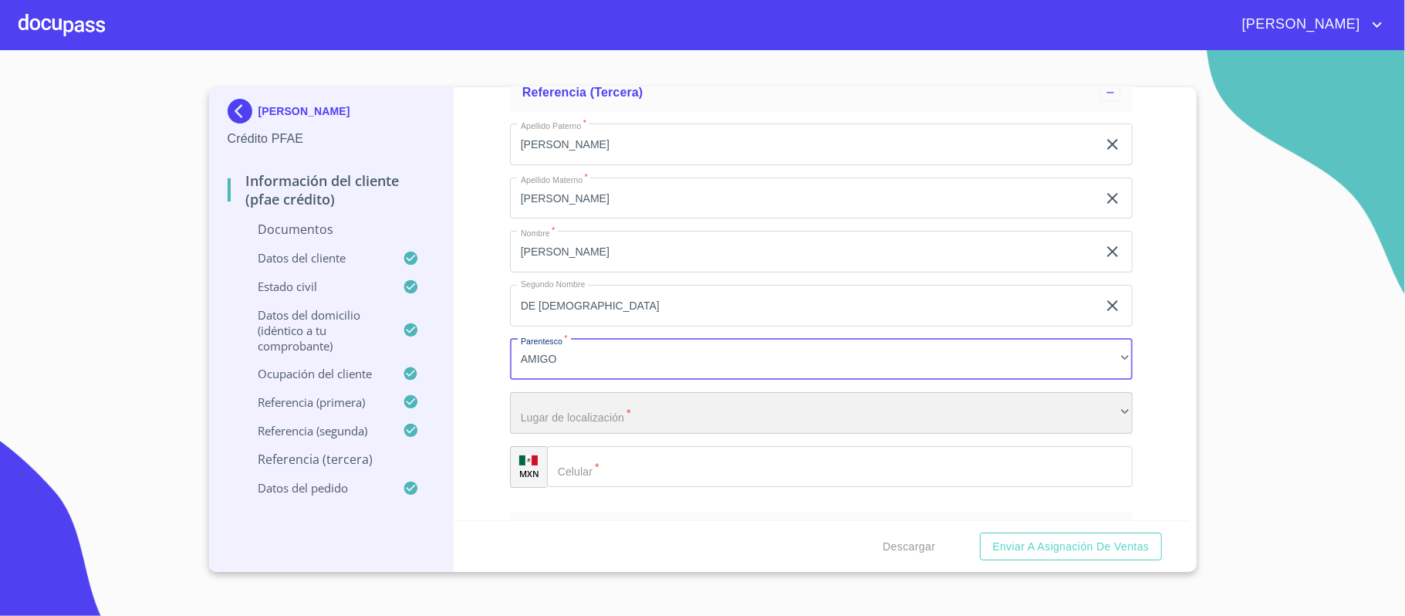
click at [583, 411] on div "​" at bounding box center [821, 413] width 623 height 42
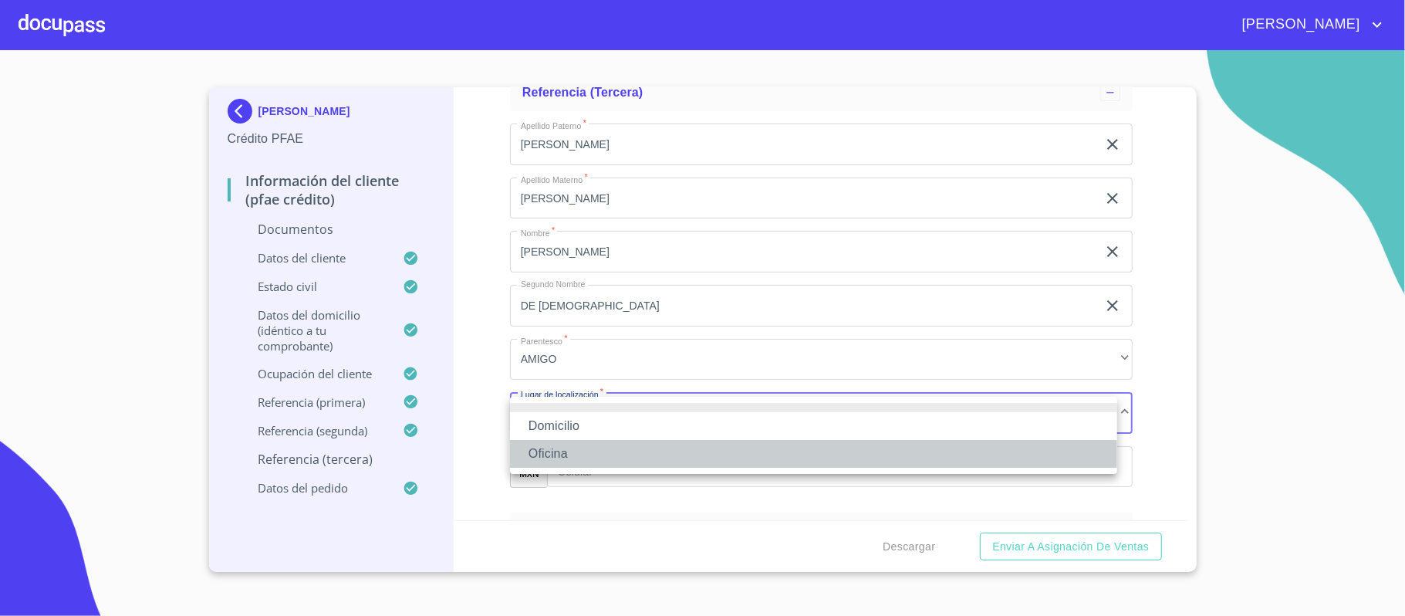
click at [566, 447] on li "Oficina" at bounding box center [813, 454] width 607 height 28
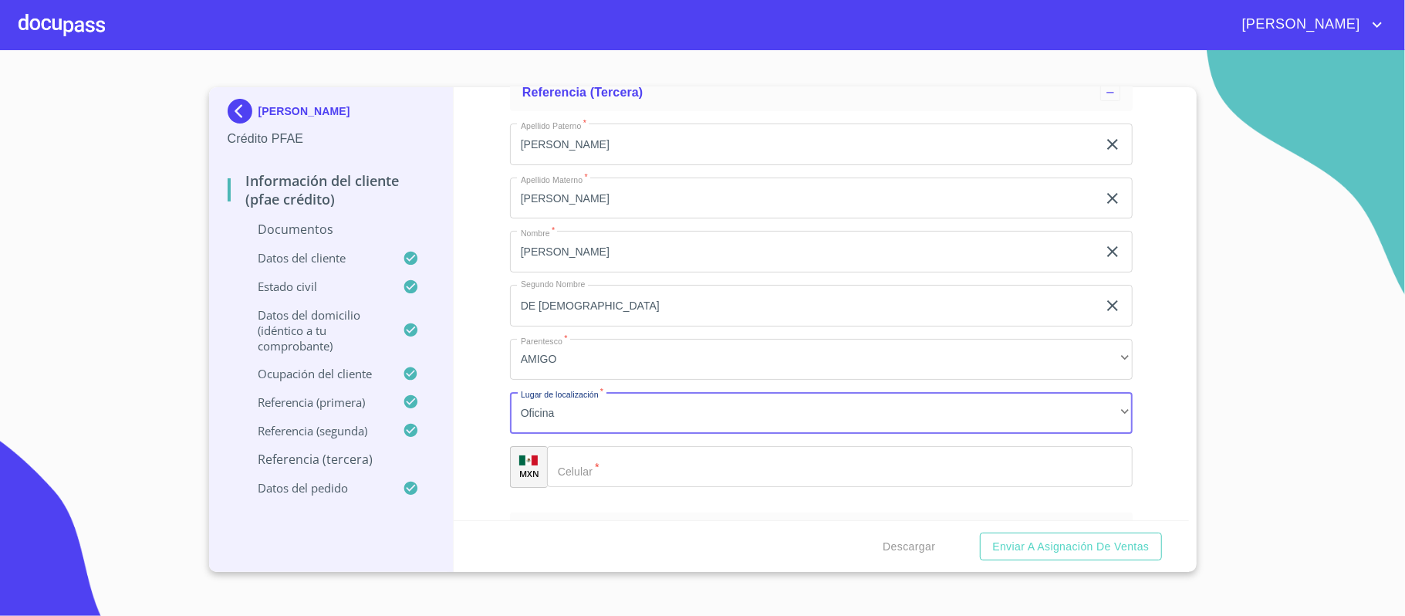
click at [611, 469] on input "Documento de identificación.   *" at bounding box center [840, 467] width 586 height 42
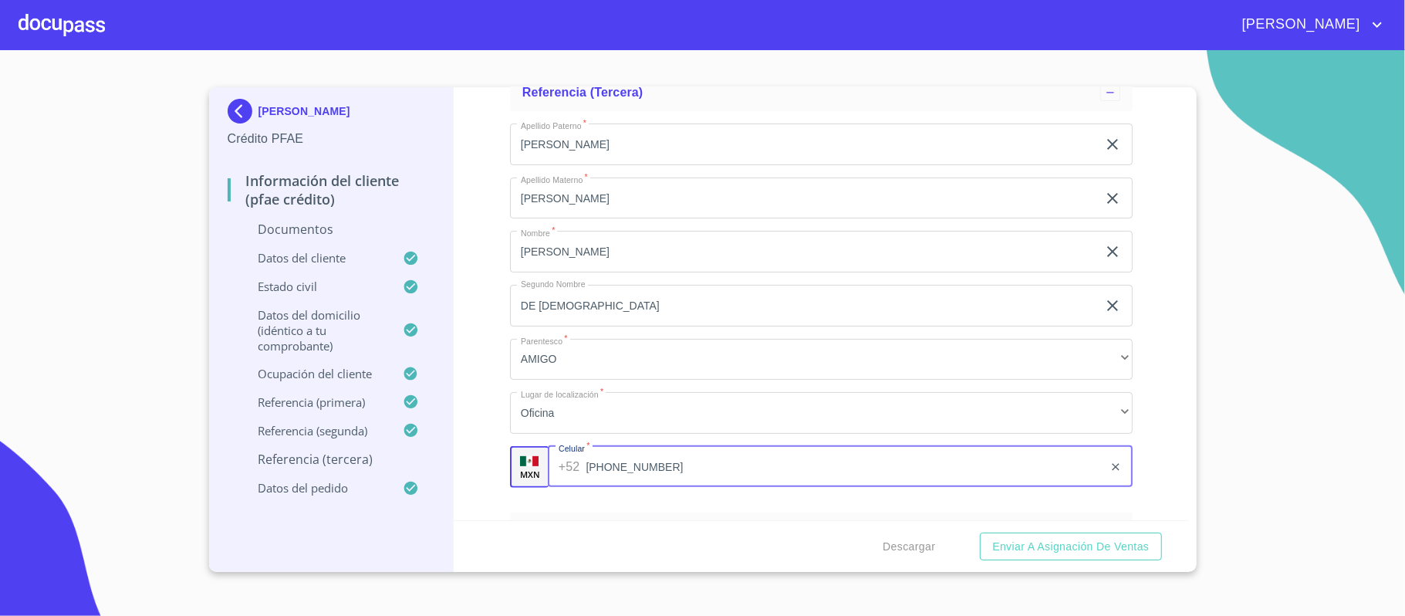
type input "[PHONE_NUMBER]"
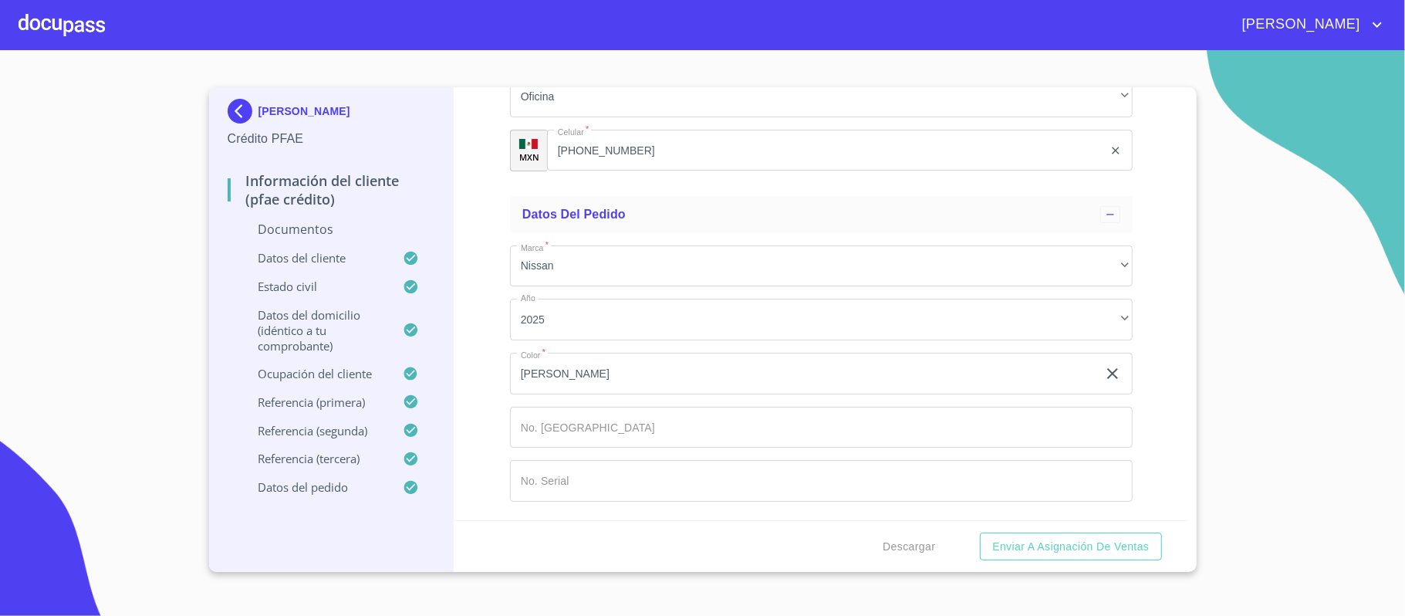
scroll to position [8959, 0]
click at [1154, 331] on div "Información del cliente (PFAE crédito) Documentos Documento de identificación. …" at bounding box center [821, 303] width 735 height 433
click at [1137, 238] on div "Información del cliente (PFAE crédito) Documentos Documento de identificación. …" at bounding box center [821, 303] width 735 height 433
click at [1322, 15] on span "[PERSON_NAME]" at bounding box center [1299, 24] width 137 height 25
click at [1359, 28] on li "Salir" at bounding box center [1361, 33] width 50 height 28
